Goal: Information Seeking & Learning: Learn about a topic

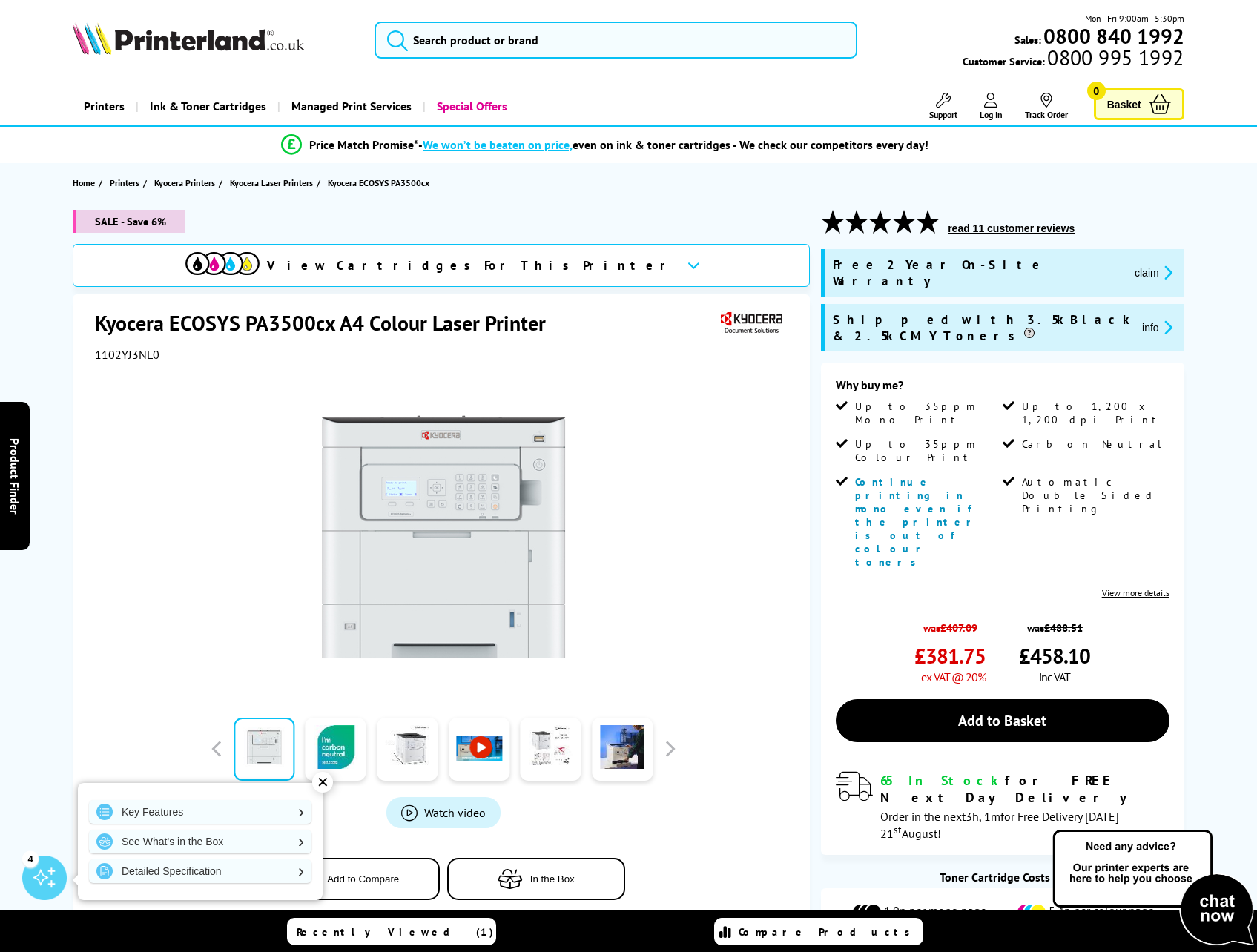
click at [111, 354] on span "1102YJ3NL0" at bounding box center [126, 354] width 64 height 15
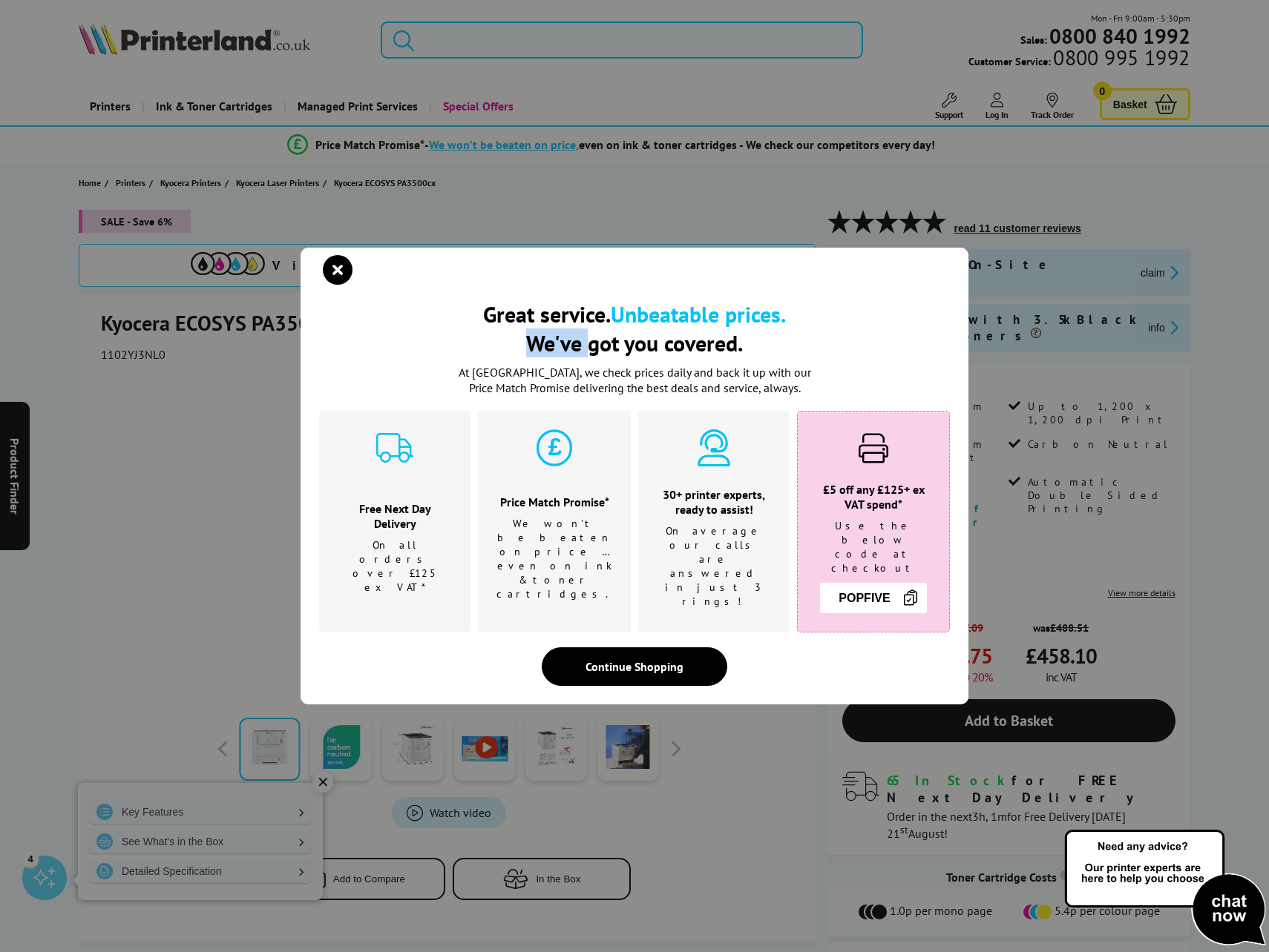
click at [111, 354] on div "Great service. Unbeatable prices. We've got you covered. Great service. Unbeata…" at bounding box center [634, 476] width 1269 height 952
drag, startPoint x: 111, startPoint y: 353, endPoint x: 328, endPoint y: 291, distance: 225.7
click at [328, 285] on icon "close modal" at bounding box center [337, 270] width 29 height 29
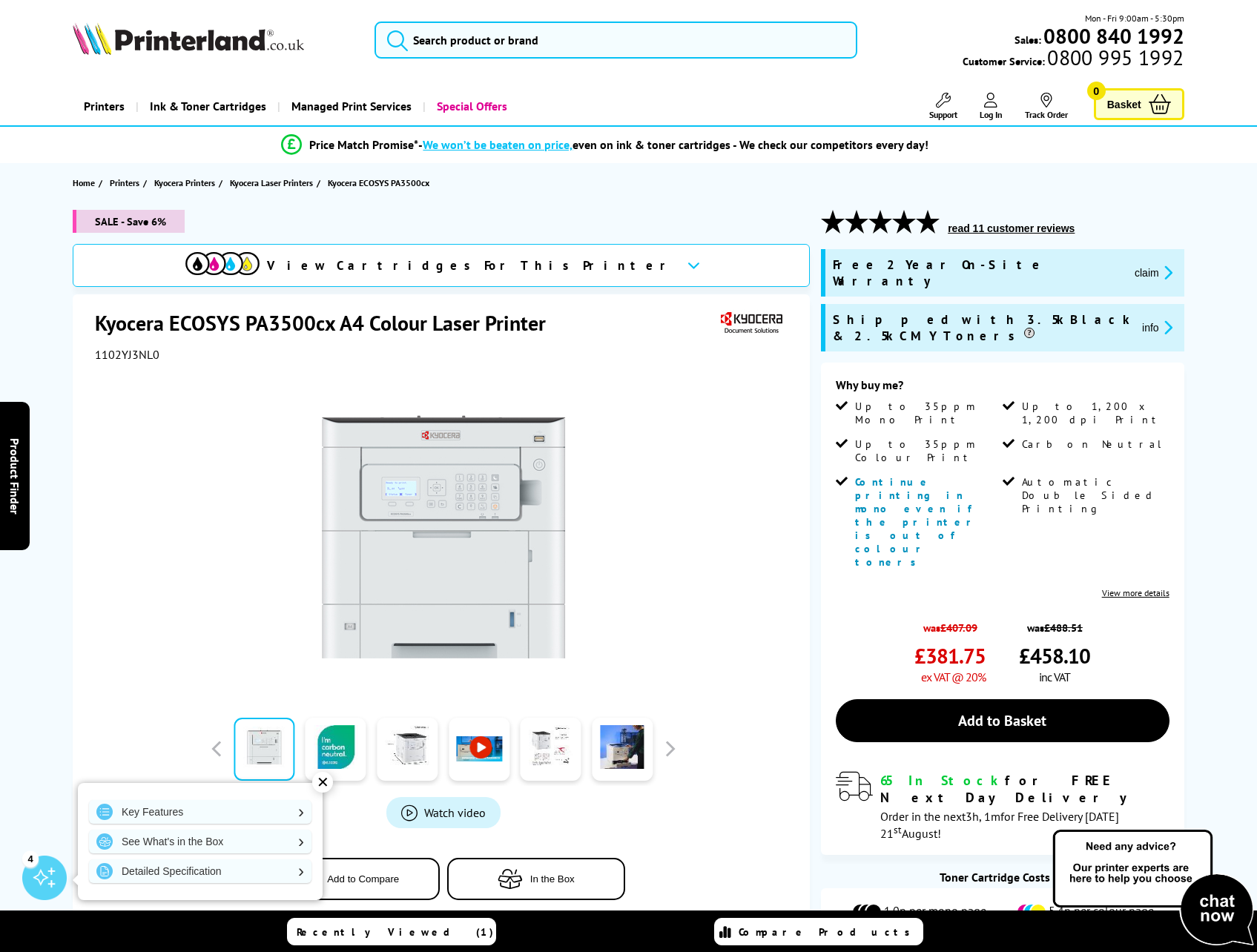
click at [142, 354] on span "1102YJ3NL0" at bounding box center [126, 354] width 64 height 15
copy span "1102YJ3NL0"
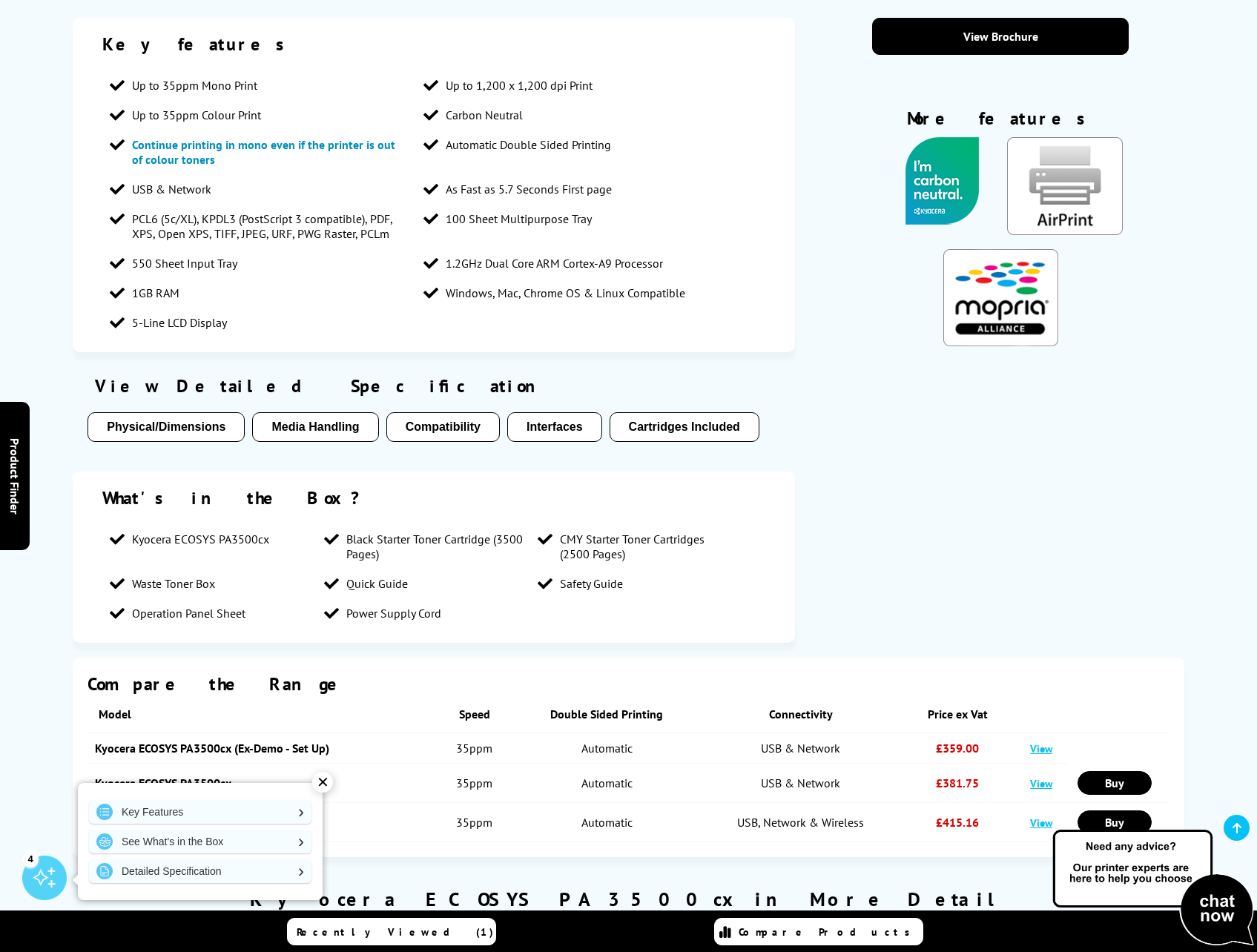
scroll to position [1483, 0]
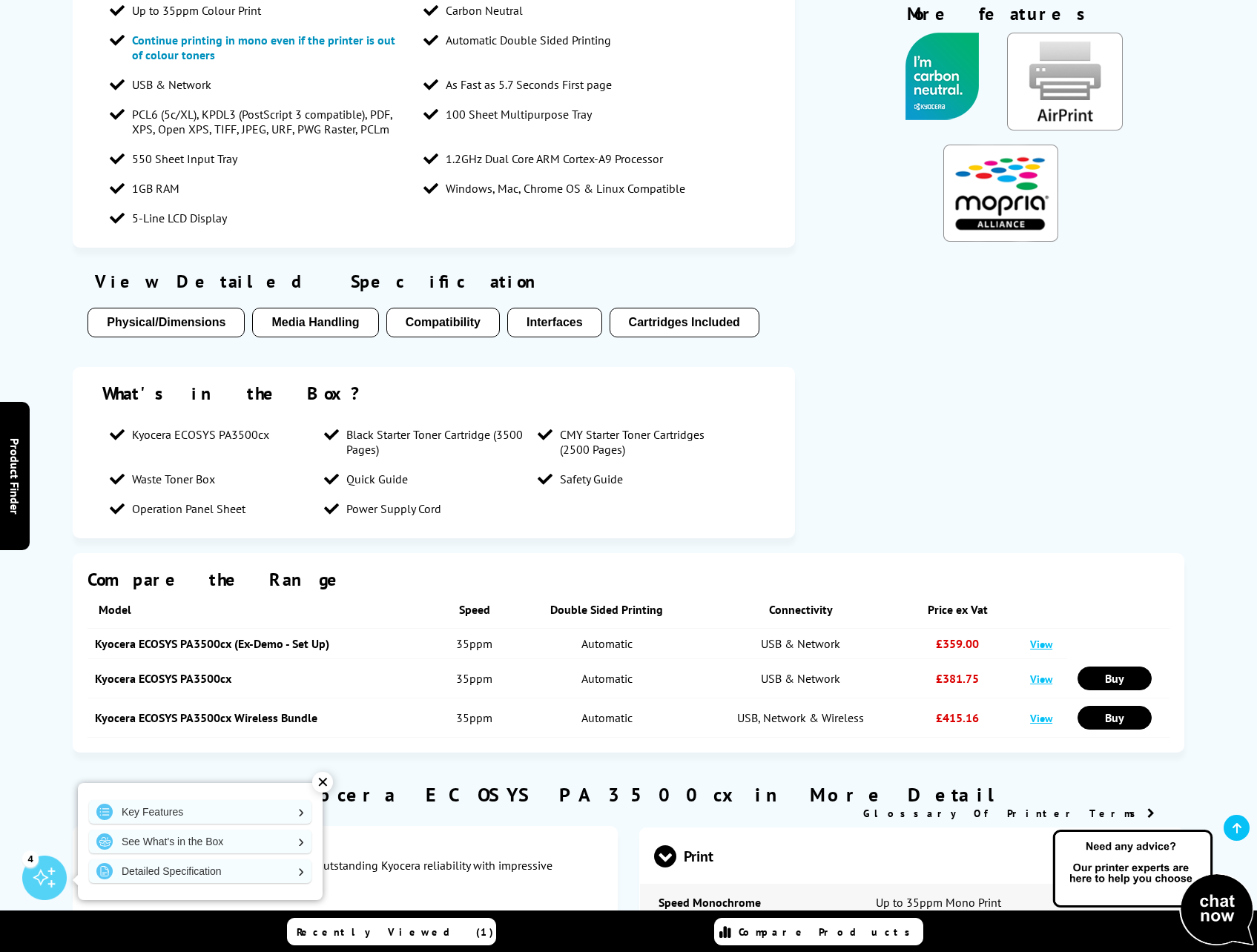
click at [668, 308] on button "Cartridges Included" at bounding box center [684, 322] width 150 height 29
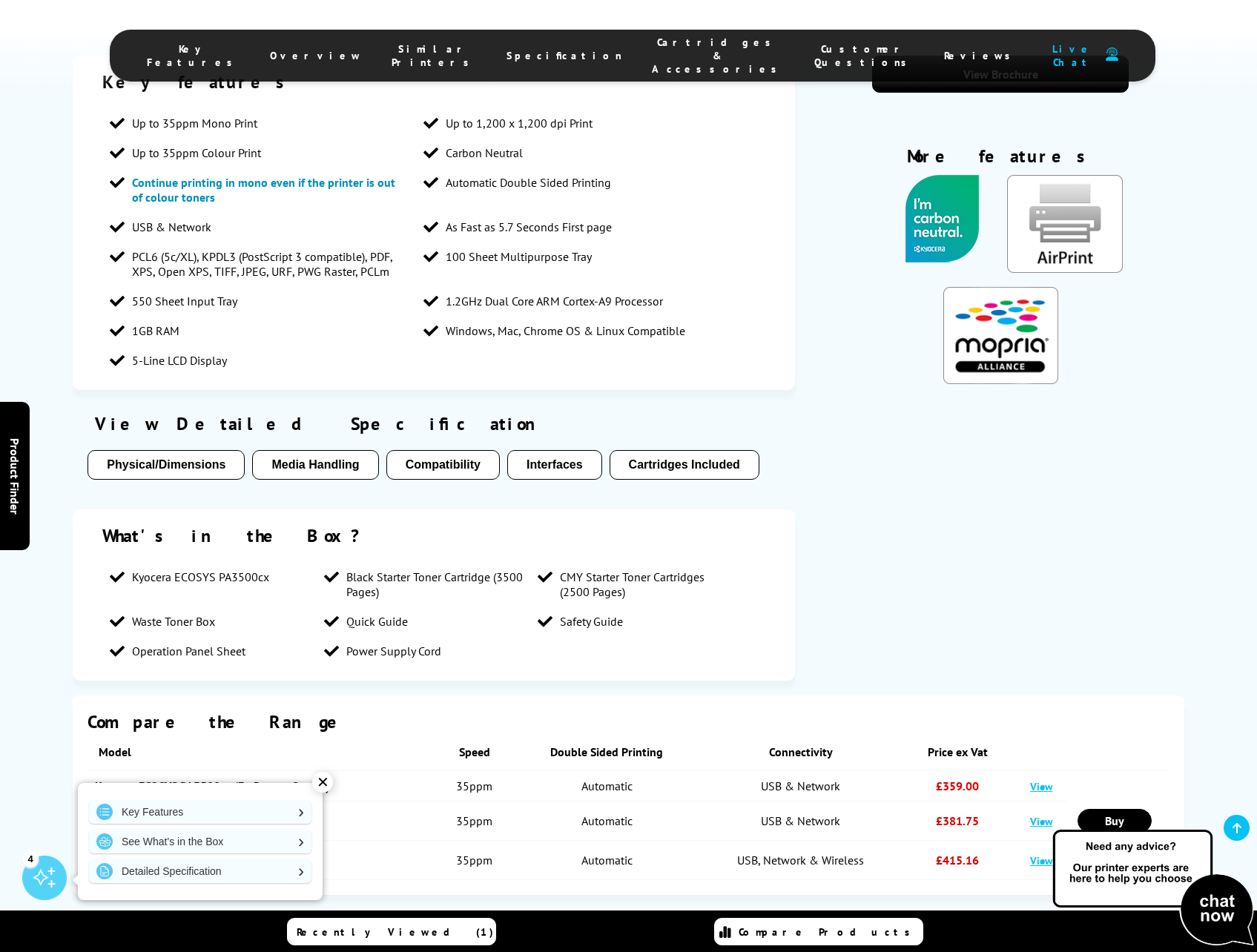
scroll to position [1192, 0]
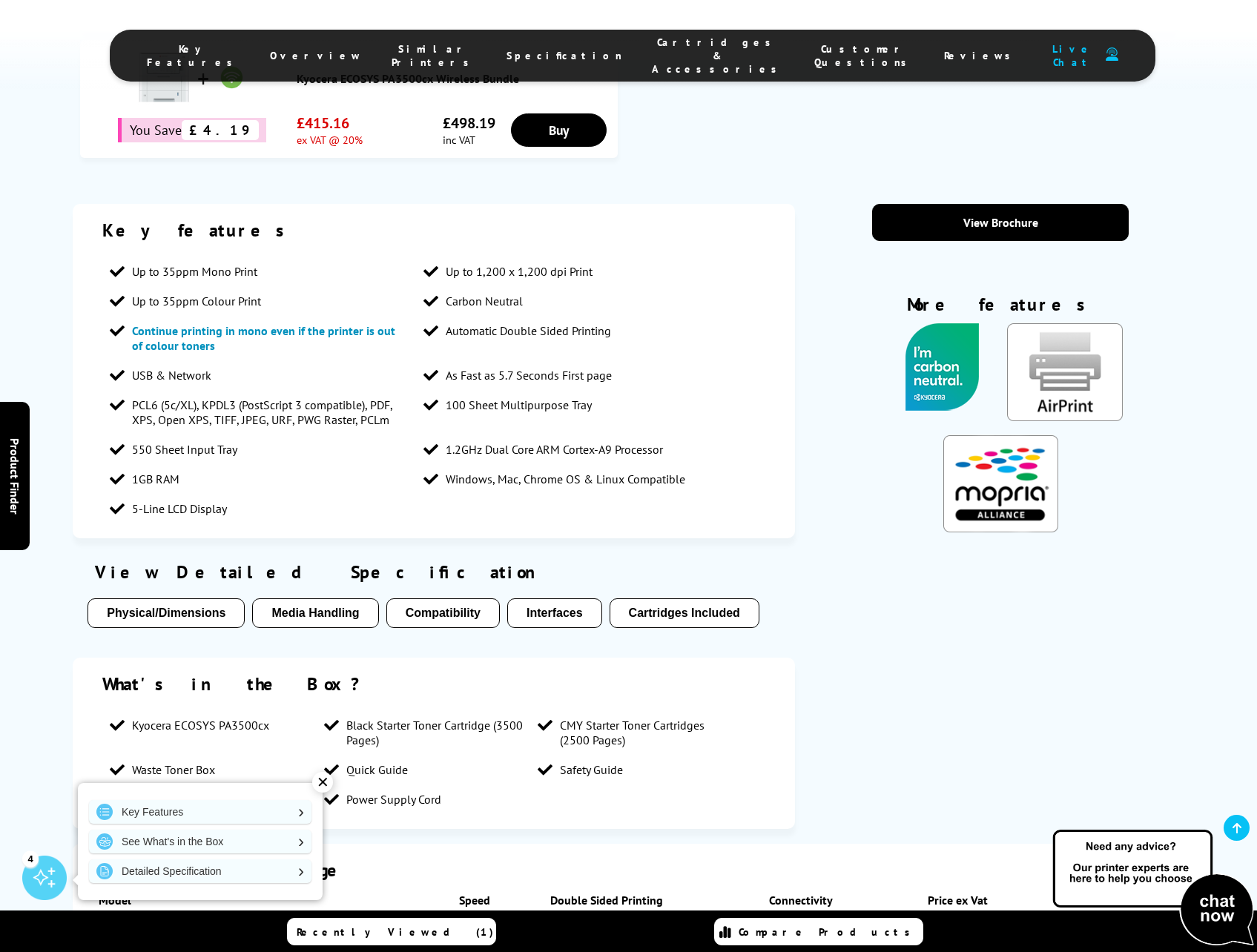
click at [449, 599] on button "Compatibility" at bounding box center [443, 613] width 114 height 29
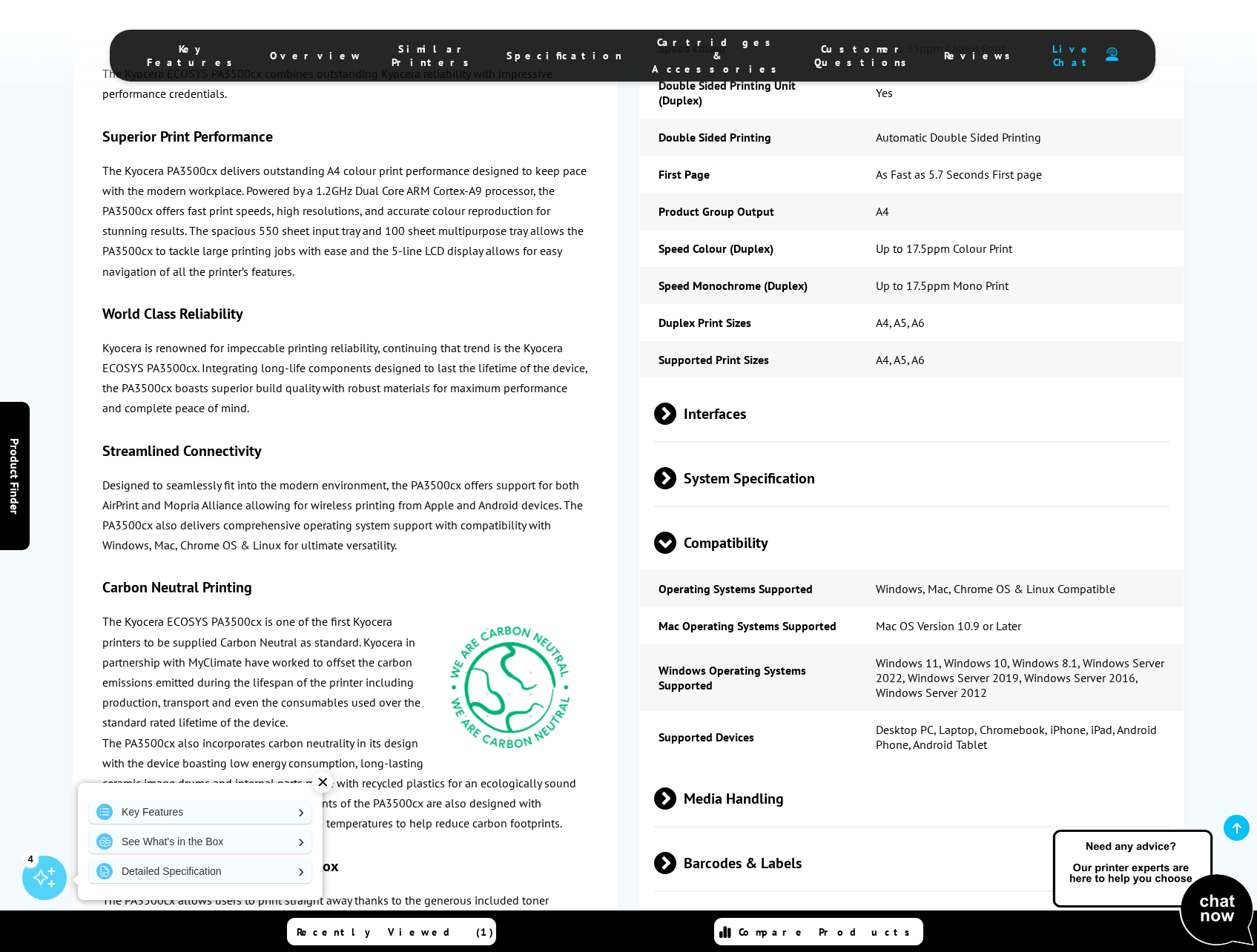
scroll to position [2298, 0]
